Goal: Information Seeking & Learning: Learn about a topic

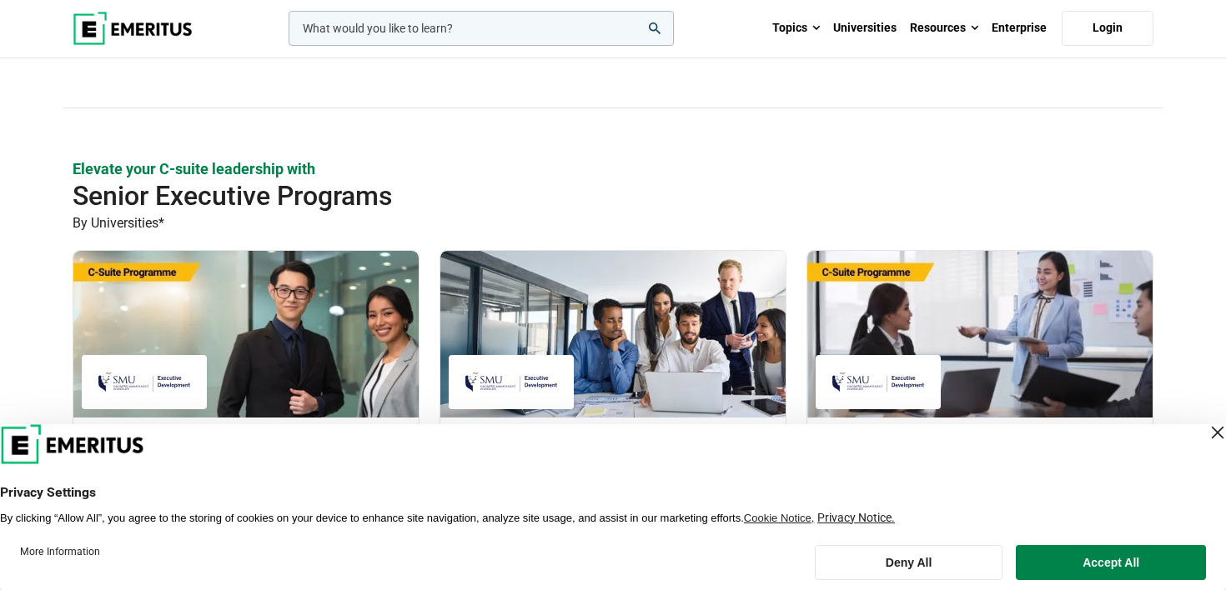
scroll to position [329, 0]
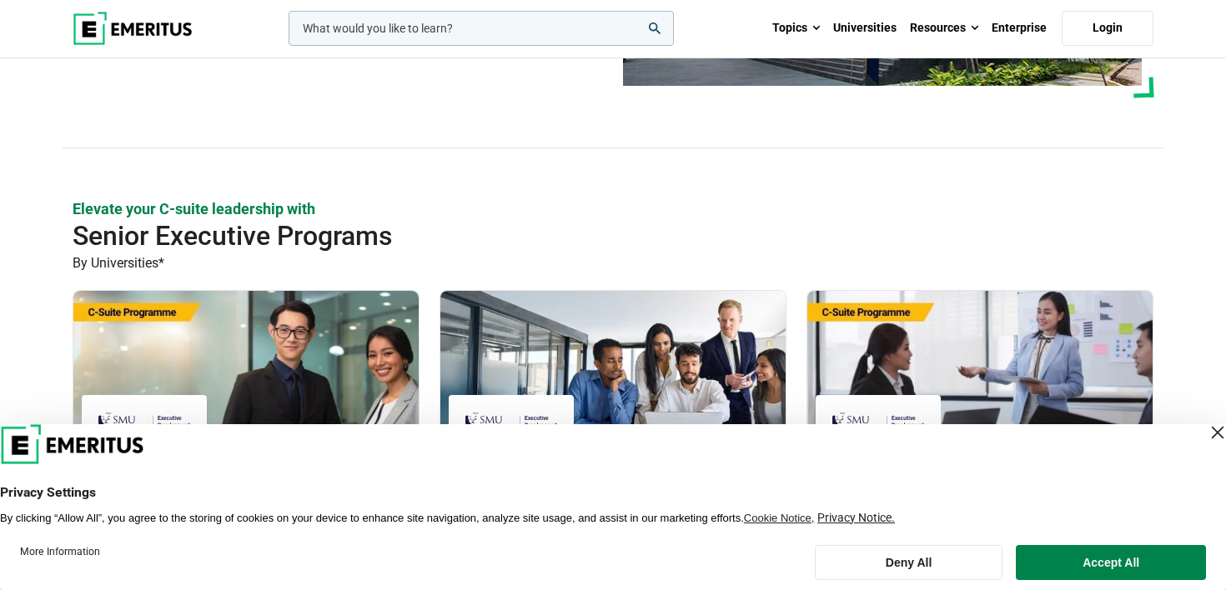
click at [1206, 434] on div "Close Layer" at bounding box center [1217, 432] width 23 height 23
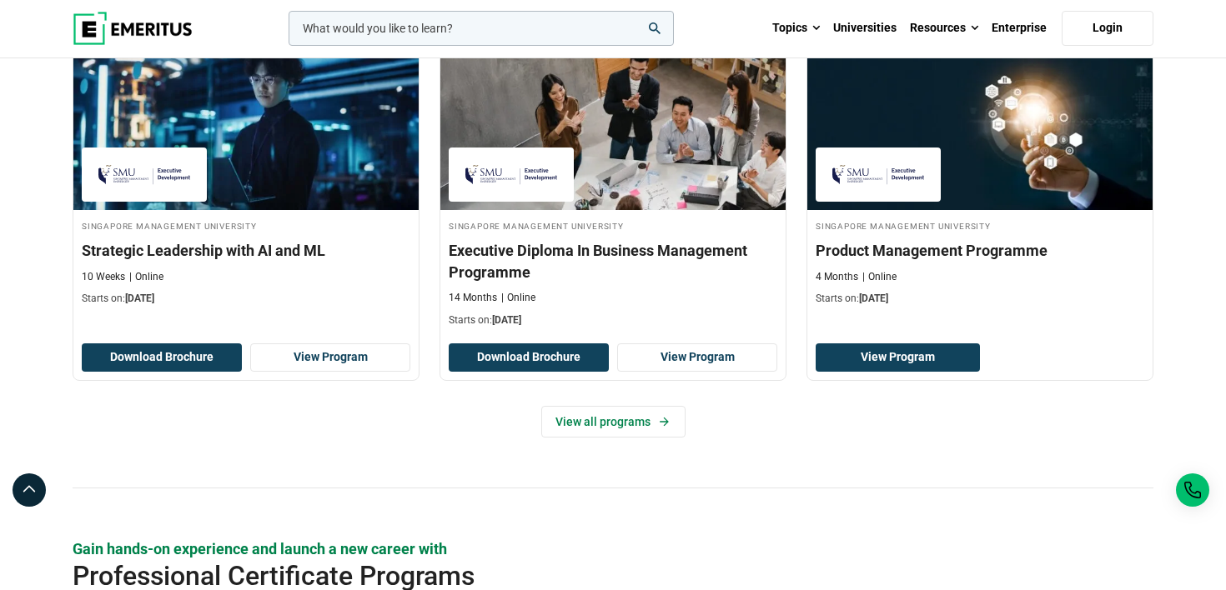
scroll to position [1137, 0]
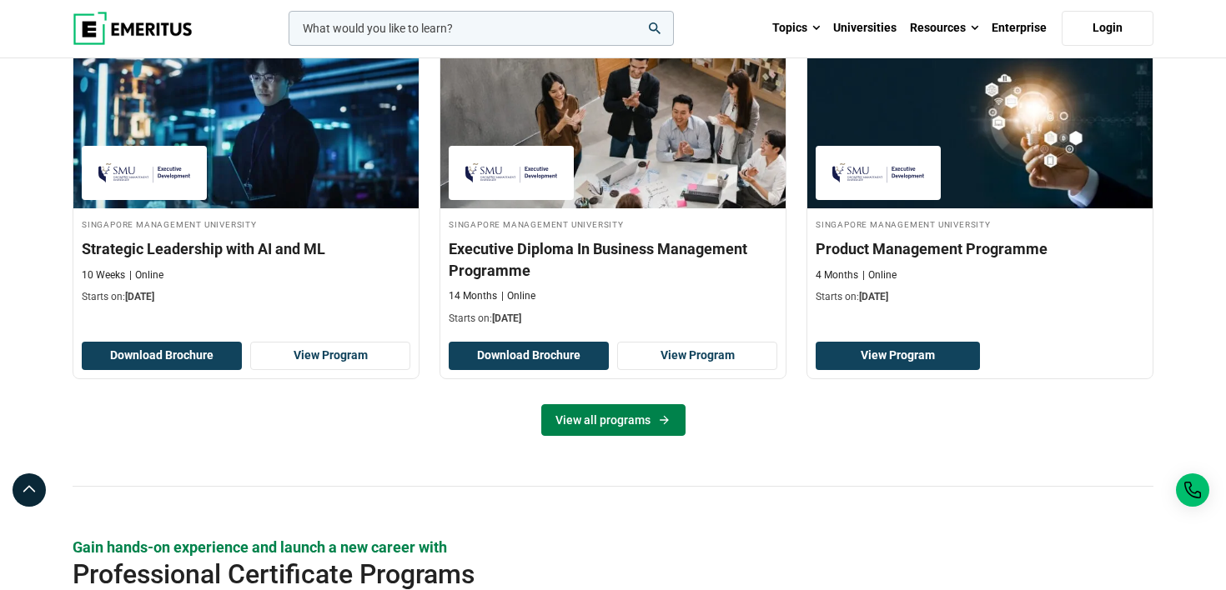
click at [659, 424] on icon at bounding box center [664, 420] width 14 height 13
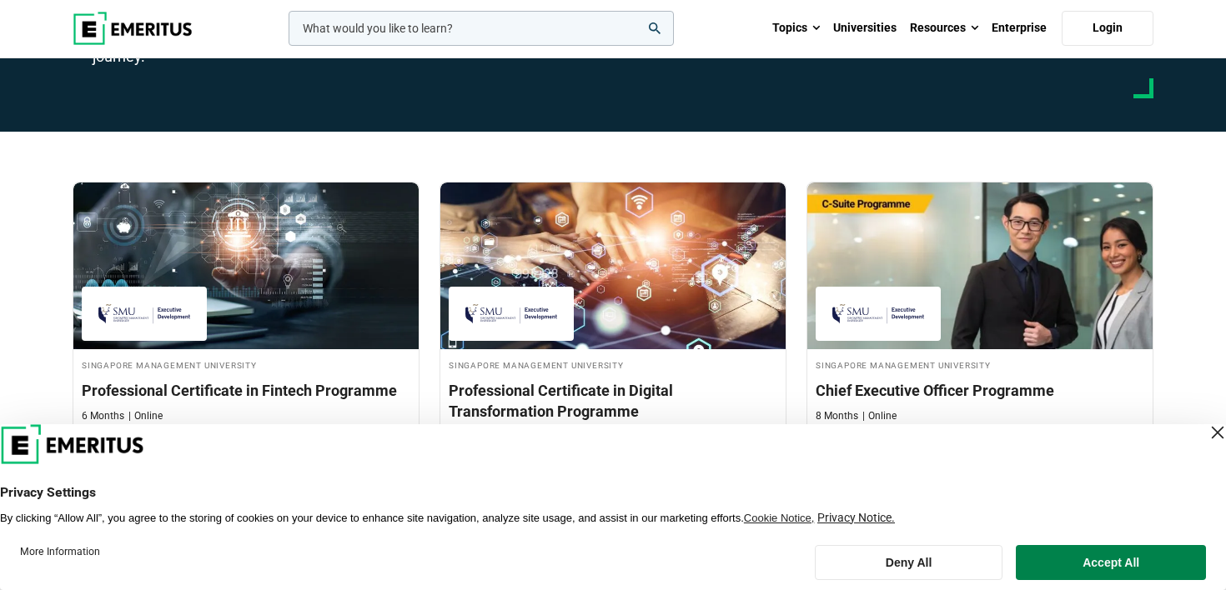
scroll to position [266, 0]
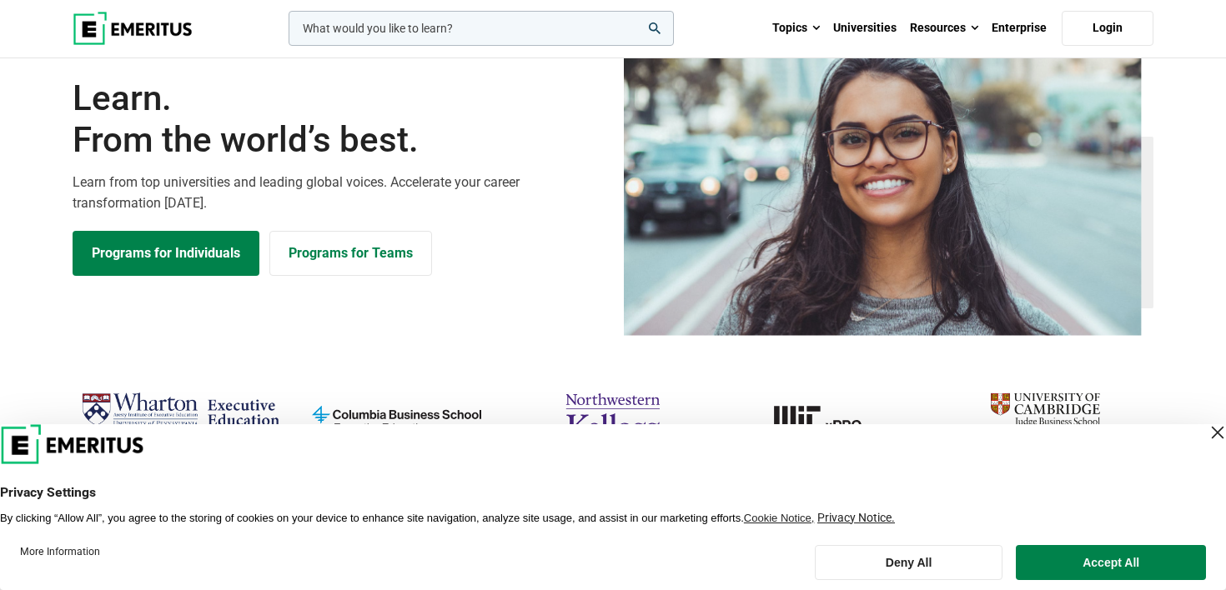
scroll to position [106, 0]
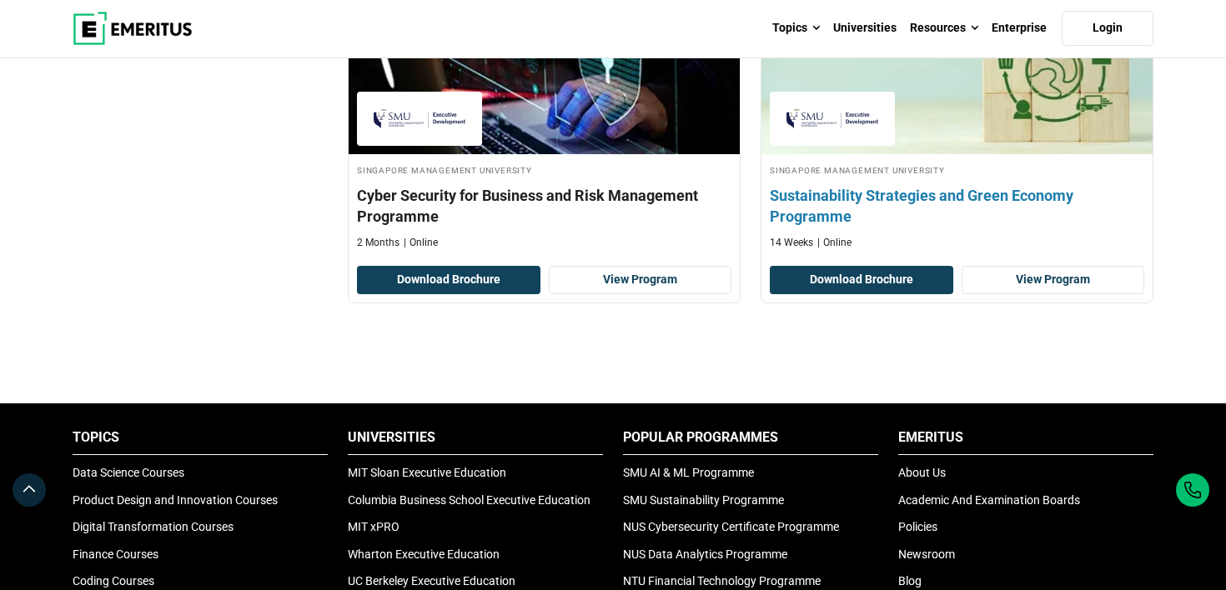
scroll to position [1369, 0]
